Goal: Download file/media

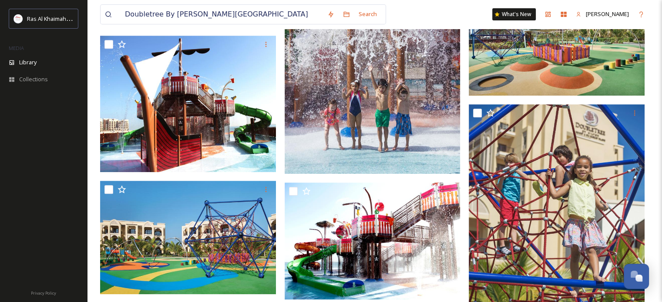
scroll to position [392, 0]
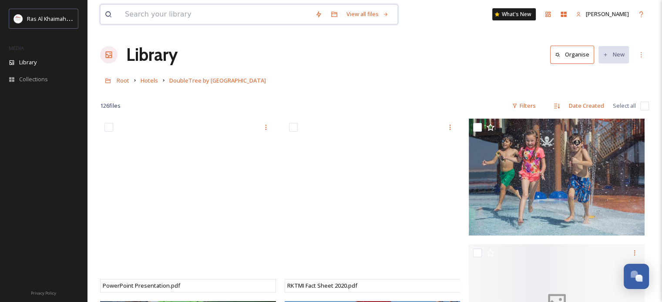
click at [255, 10] on input at bounding box center [216, 14] width 190 height 19
paste input "NEW’25"
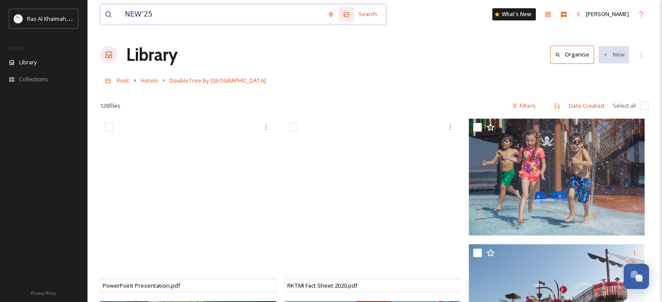
type input "NEW’25"
paste input "Waldorf Astoria Ras Al Khaimah 5"
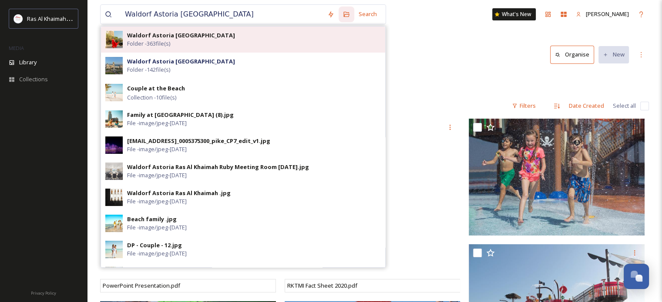
click at [221, 34] on div "Waldorf Astoria Ras Al Khaimah Folder - 363 file(s)" at bounding box center [254, 39] width 254 height 17
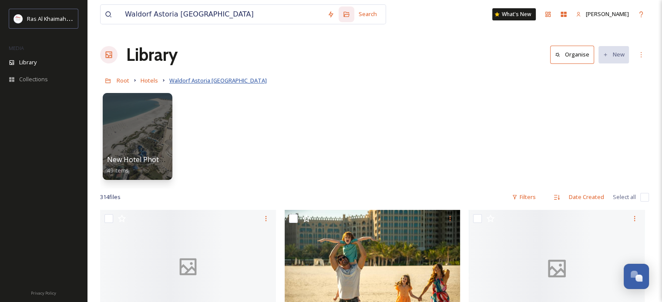
click at [213, 79] on span "Waldorf Astoria Ras Al Khaimah" at bounding box center [217, 81] width 97 height 8
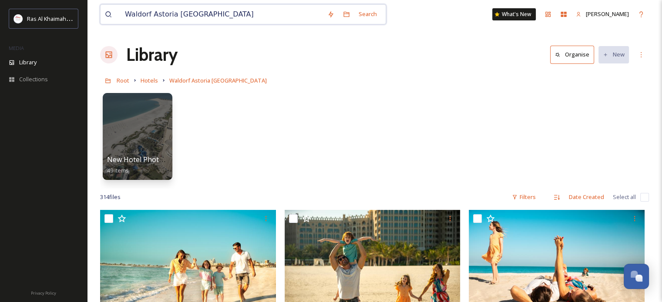
click at [233, 13] on input "Waldorf Astoria [GEOGRAPHIC_DATA]" at bounding box center [222, 14] width 202 height 19
type input "Waldorf Astoria [GEOGRAPHIC_DATA]"
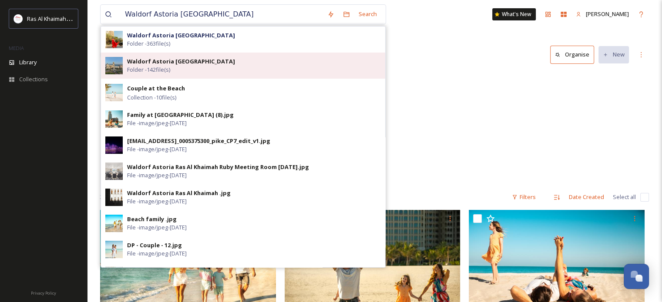
click at [192, 67] on div "Waldorf Astoria Ras Al Khaimah Folder - 142 file(s)" at bounding box center [254, 65] width 254 height 17
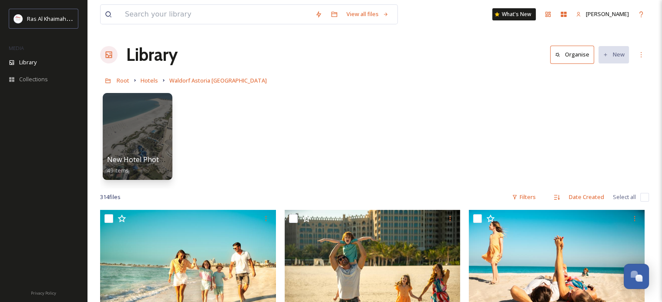
click at [312, 126] on div "New Hotel Photo - Post Renovation 49 items" at bounding box center [374, 139] width 549 height 100
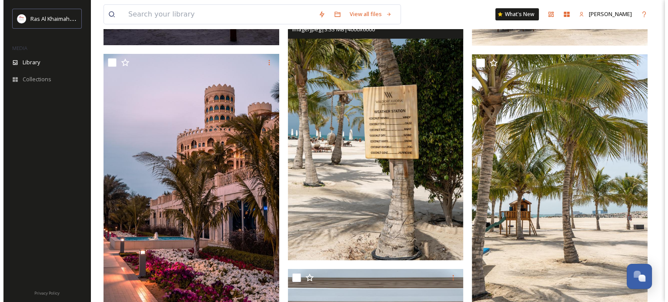
scroll to position [2905, 0]
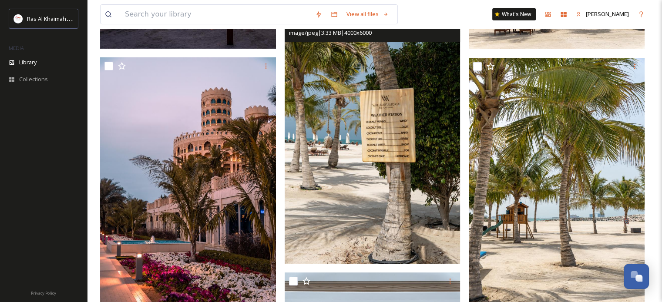
click at [427, 97] on img at bounding box center [373, 132] width 176 height 264
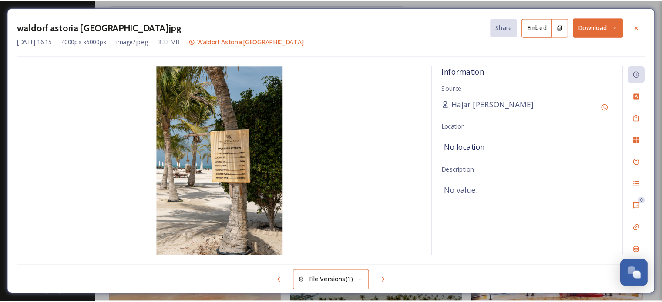
scroll to position [1917, 0]
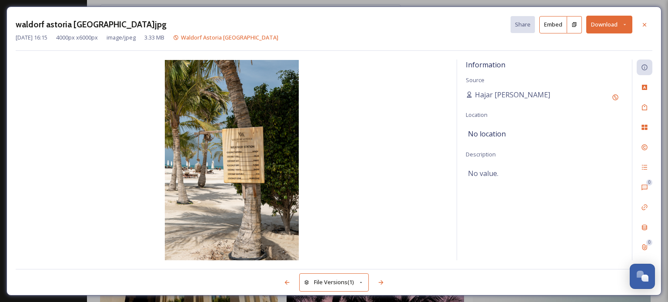
click at [232, 160] on img at bounding box center [232, 160] width 432 height 201
click at [646, 24] on icon at bounding box center [644, 24] width 7 height 7
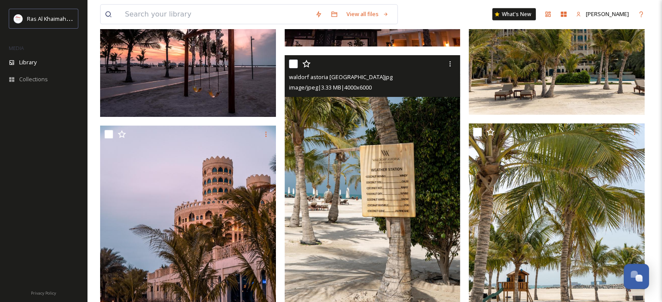
scroll to position [2874, 0]
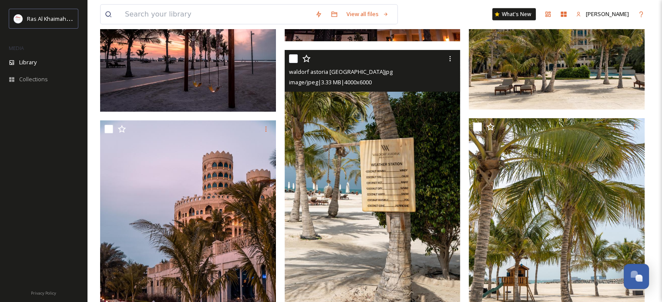
click at [394, 127] on img at bounding box center [373, 182] width 176 height 264
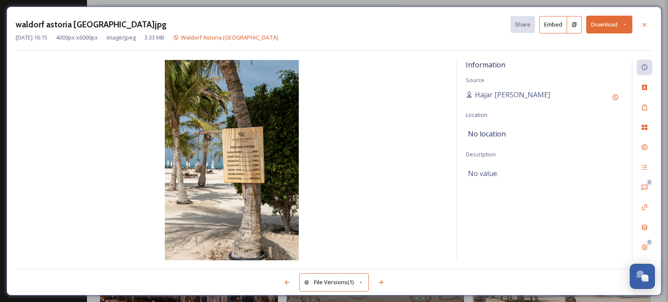
drag, startPoint x: 213, startPoint y: 124, endPoint x: 355, endPoint y: 87, distance: 147.1
click at [355, 87] on img at bounding box center [232, 160] width 432 height 201
click at [596, 27] on button "Download" at bounding box center [609, 25] width 46 height 18
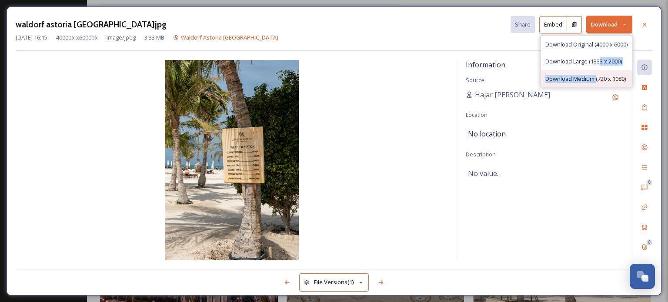
drag, startPoint x: 599, startPoint y: 60, endPoint x: 594, endPoint y: 83, distance: 23.0
click at [594, 83] on div "Download Original (4000 x 6000) Download Large (1333 x 2000) Download Medium (7…" at bounding box center [587, 62] width 92 height 52
click at [590, 78] on span "Download Medium (720 x 1080)" at bounding box center [586, 79] width 80 height 8
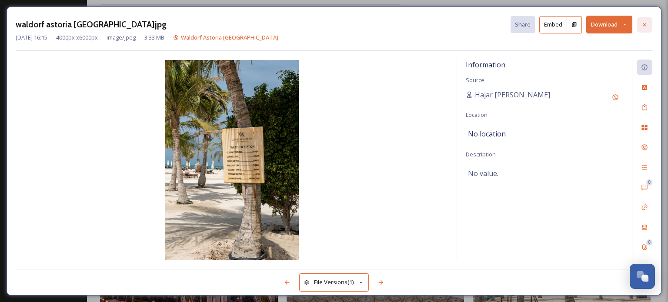
click at [644, 22] on icon at bounding box center [644, 24] width 7 height 7
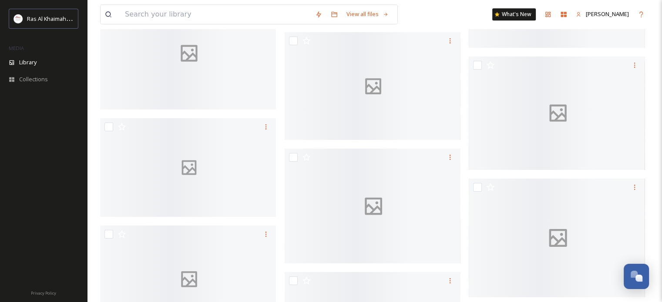
scroll to position [14014, 0]
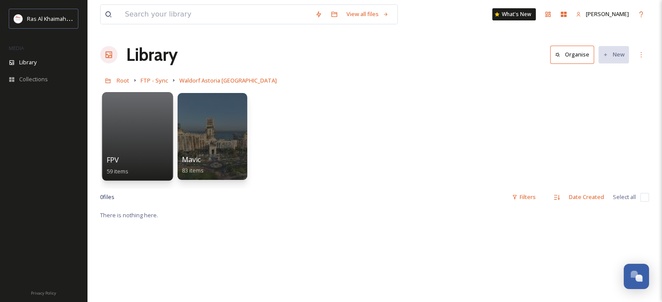
click at [115, 132] on div at bounding box center [137, 136] width 71 height 89
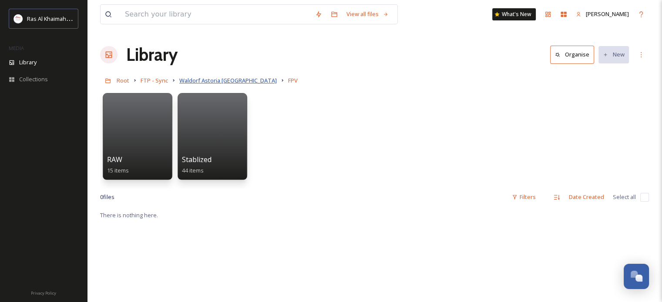
click at [220, 83] on span "Waldorf Astoria [GEOGRAPHIC_DATA]" at bounding box center [227, 81] width 97 height 8
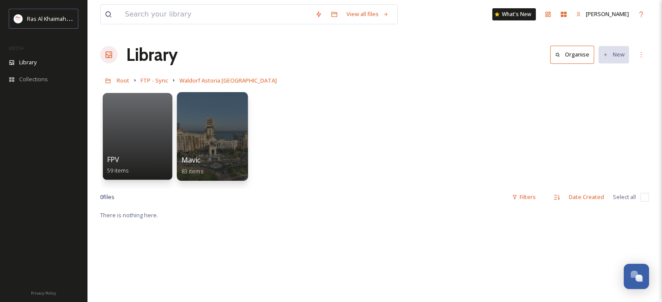
click at [216, 120] on div at bounding box center [212, 136] width 71 height 89
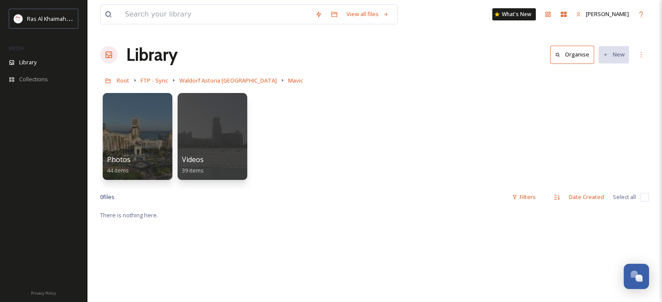
click at [471, 94] on div "Photos 44 items Videos 39 items" at bounding box center [374, 139] width 549 height 100
click at [231, 111] on div at bounding box center [212, 136] width 71 height 89
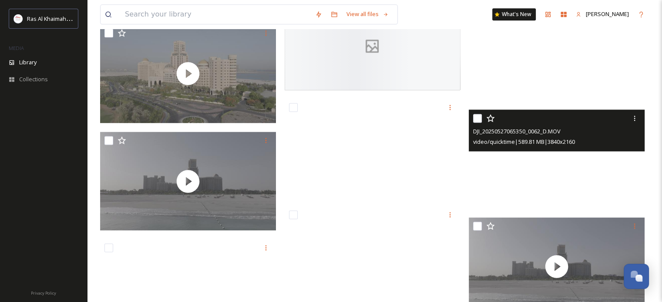
scroll to position [1220, 0]
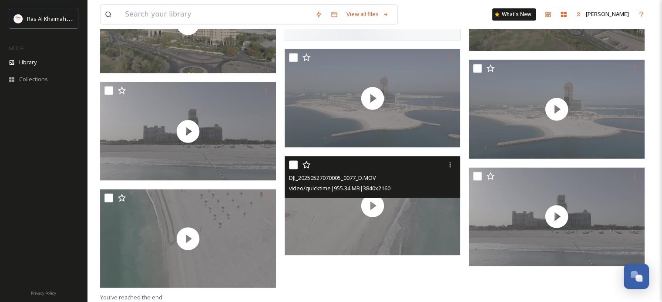
click at [375, 183] on div "video/quicktime | 955.34 MB | 3840 x 2160" at bounding box center [373, 188] width 169 height 10
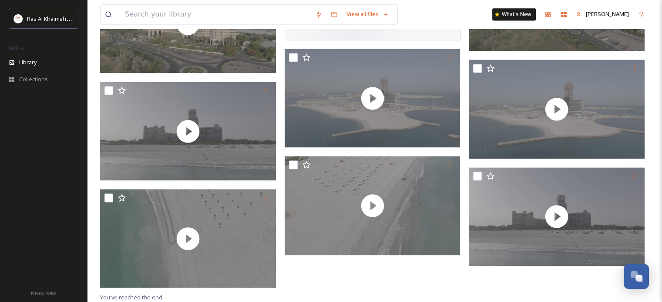
scroll to position [1177, 0]
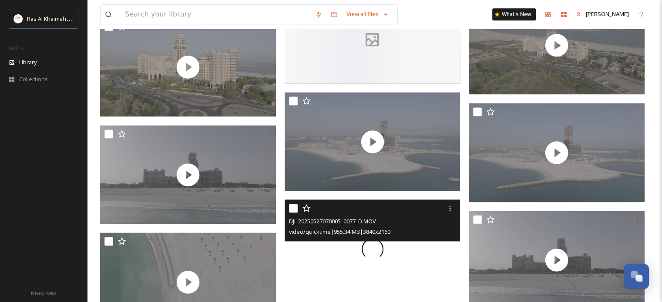
click at [372, 200] on div at bounding box center [373, 249] width 176 height 99
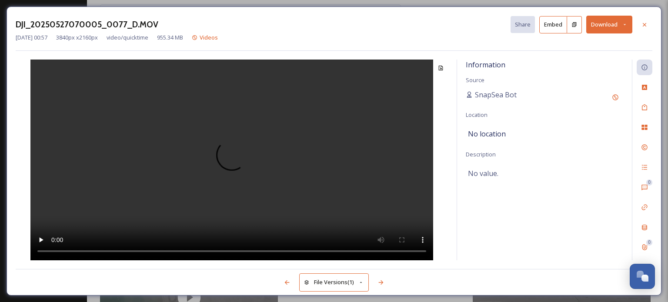
drag, startPoint x: 649, startPoint y: 9, endPoint x: 575, endPoint y: 60, distance: 89.8
click at [601, 48] on div "DJI_20250527070005_0077_D.MOV Share Embed Download [DATE] 00:57 3840 px x 2160 …" at bounding box center [334, 151] width 655 height 289
click at [227, 158] on video at bounding box center [231, 160] width 403 height 201
click at [651, 21] on div at bounding box center [645, 25] width 16 height 16
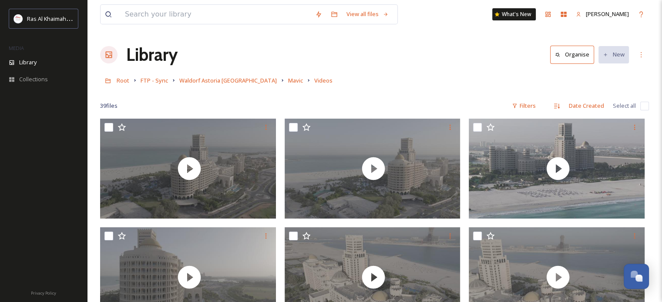
click at [358, 99] on div "39 file s Filters Date Created Select all" at bounding box center [374, 105] width 549 height 17
click at [275, 86] on div "Root FTP - Sync Waldorf Astoria Ras Al Khaimah Mavic Videos" at bounding box center [374, 80] width 549 height 17
click at [288, 78] on span "Mavic" at bounding box center [295, 81] width 15 height 8
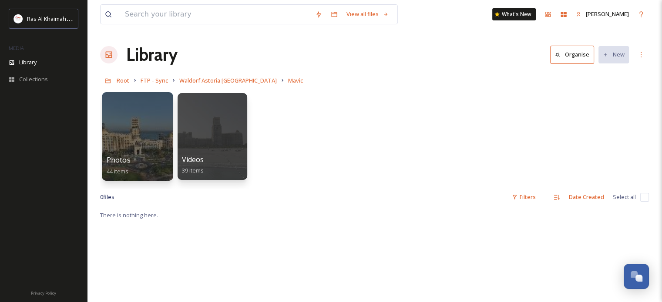
click at [134, 155] on div "Photos 44 items" at bounding box center [138, 166] width 62 height 22
click at [127, 147] on div at bounding box center [137, 136] width 71 height 89
